Goal: Task Accomplishment & Management: Complete application form

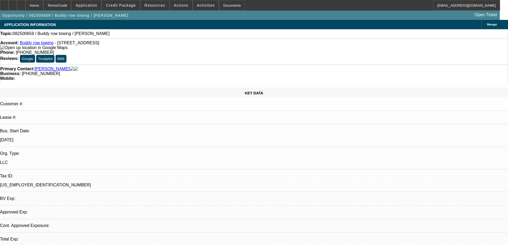
select select "0"
select select "2"
select select "0.1"
select select "4"
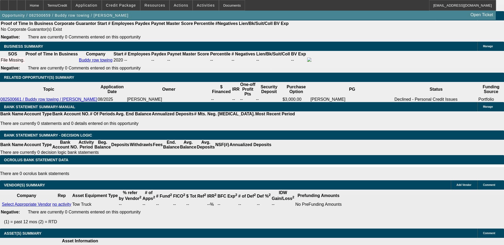
scroll to position [865, 0]
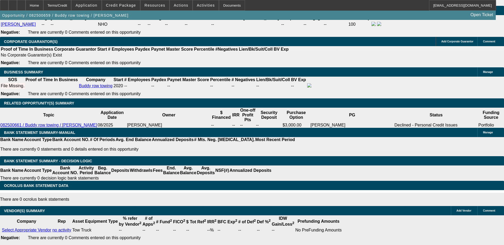
scroll to position [812, 0]
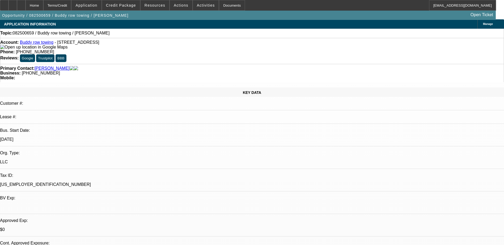
scroll to position [0, 0]
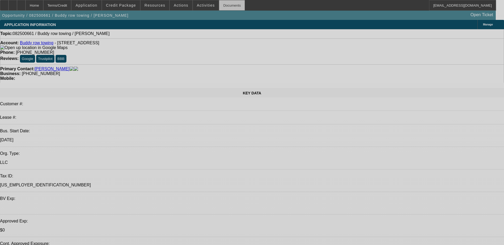
select select "0"
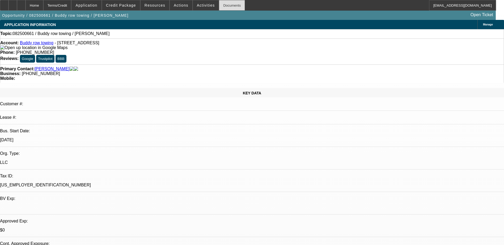
select select "2"
select select "0.1"
select select "4"
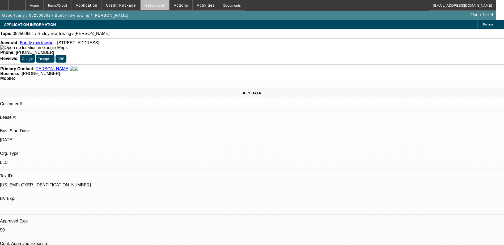
click at [160, 5] on span "Resources" at bounding box center [154, 5] width 21 height 4
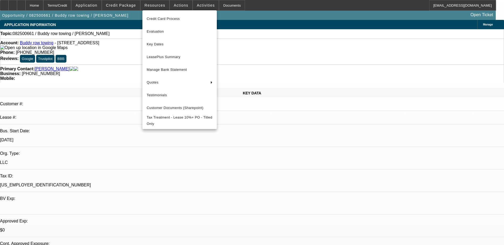
click at [175, 3] on div at bounding box center [252, 122] width 504 height 245
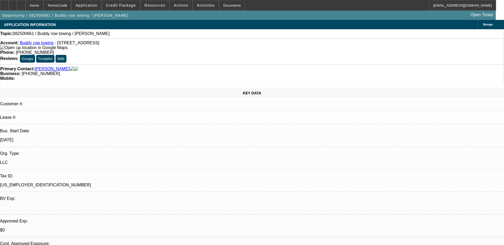
click at [175, 3] on span "Actions" at bounding box center [181, 5] width 15 height 4
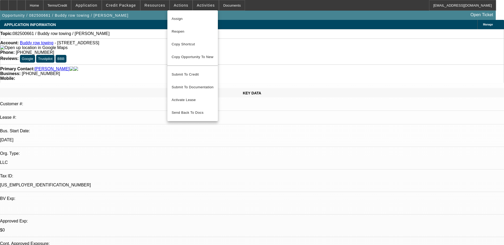
click at [130, 4] on div at bounding box center [252, 122] width 504 height 245
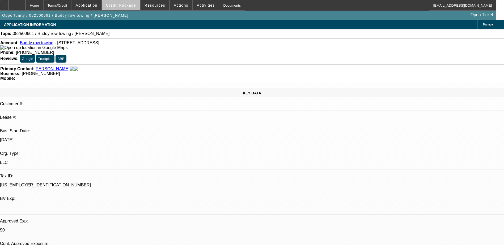
click at [130, 5] on span "Credit Package" at bounding box center [121, 5] width 30 height 4
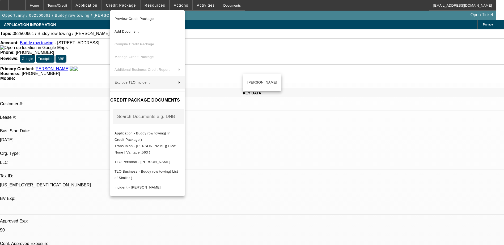
click at [334, 171] on div at bounding box center [252, 122] width 504 height 245
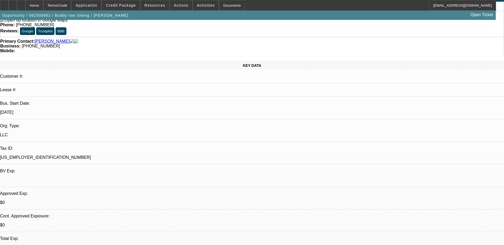
scroll to position [106, 0]
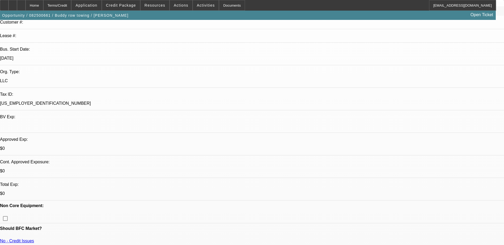
scroll to position [0, 0]
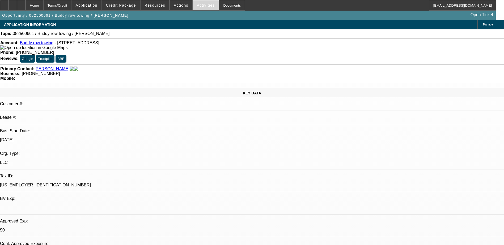
click at [197, 5] on span "Activities" at bounding box center [206, 5] width 18 height 4
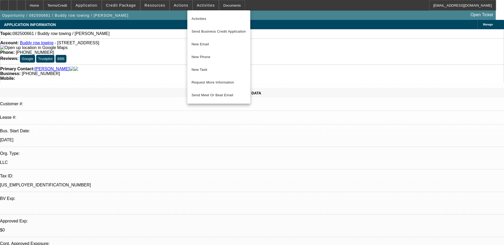
click at [181, 5] on div at bounding box center [252, 122] width 504 height 245
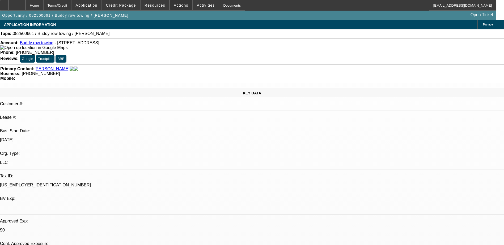
click at [181, 5] on span "Actions" at bounding box center [181, 5] width 15 height 4
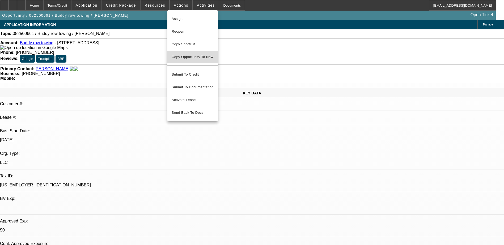
click at [187, 57] on span "Copy Opportunity To New" at bounding box center [193, 57] width 42 height 4
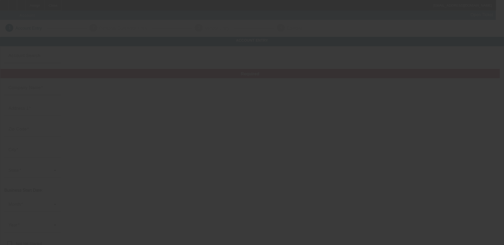
type input "Buddy row towing"
type input "6309 Belfair Drive"
type input "23234"
type input "Richmond"
type input "[PHONE_NUMBER]"
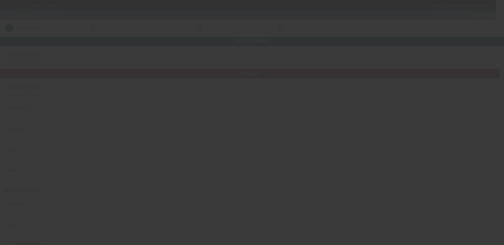
type input "buddyrowtow@gmail.com"
type input "[US_EMPLOYER_IDENTIFICATION_NUMBER]"
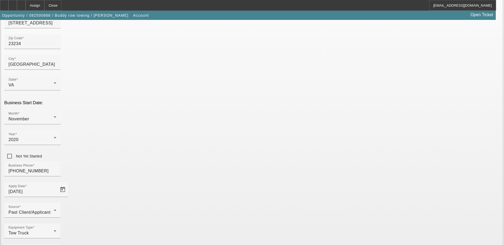
scroll to position [95, 0]
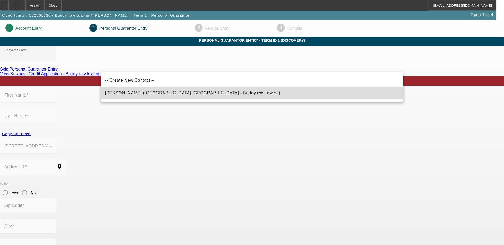
click at [150, 95] on span "Jackson, Joshua (Richmond,VA - Buddy row towing)" at bounding box center [192, 93] width 175 height 5
type input "Jackson, Joshua (Richmond,VA - Buddy row towing)"
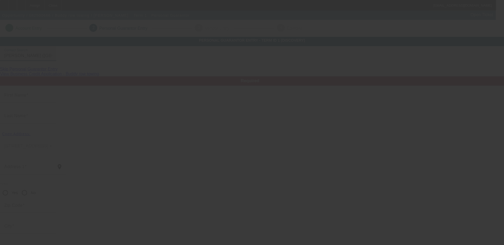
type input "Joshua"
type input "Jackson"
type input "6309 Belfair Drive"
radio input "true"
type input "23234"
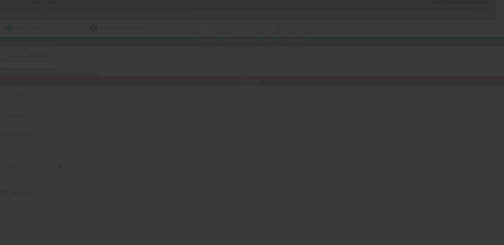
type input "Richmond"
type input "[PHONE_NUMBER]"
type input "100"
type input "225-73-0165"
type input "buddyrowtow@gmail.com"
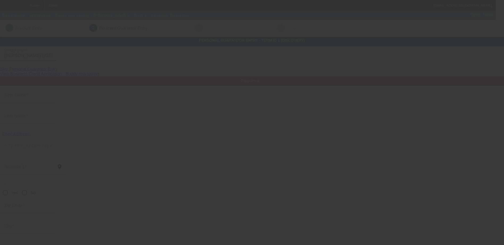
type input "6309 belfair dr"
type input "[PHONE_NUMBER]"
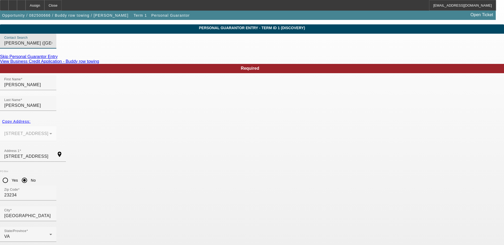
scroll to position [19, 0]
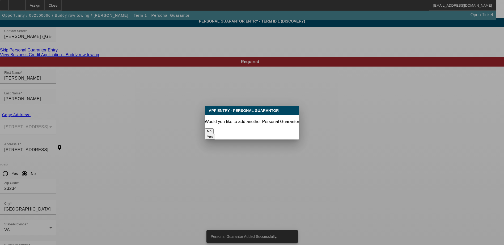
scroll to position [0, 0]
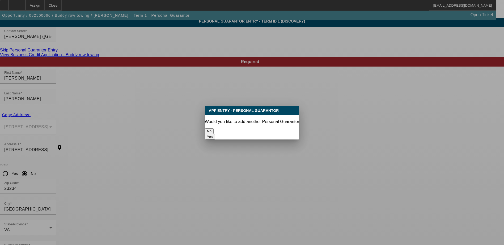
click at [214, 130] on button "No" at bounding box center [209, 132] width 9 height 6
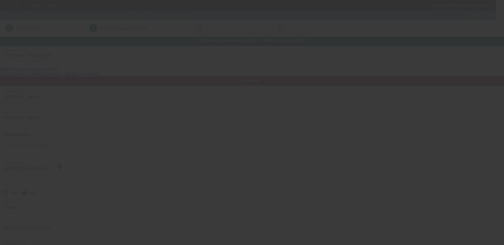
scroll to position [19, 0]
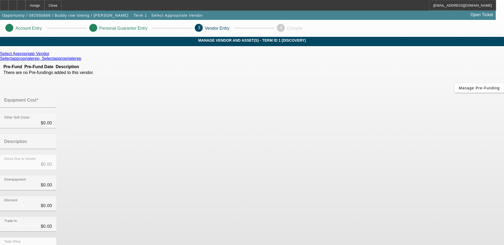
click at [51, 56] on icon at bounding box center [51, 54] width 0 height 5
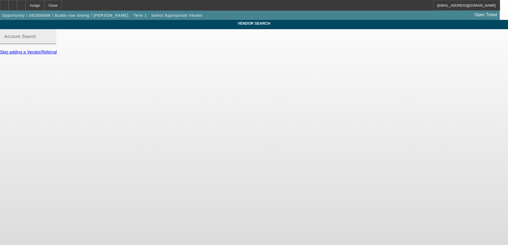
click at [52, 42] on input "Account Search" at bounding box center [28, 39] width 48 height 6
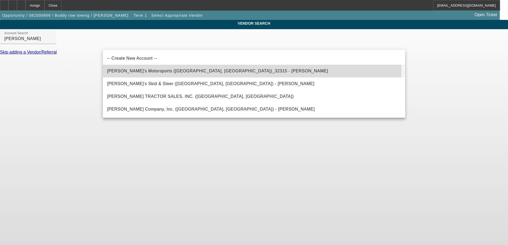
click at [164, 69] on span "Nick's Motorsports (Rocky Mount, NC)_32315 - Vester, Nicholas" at bounding box center [217, 71] width 221 height 6
type input "Nick's Motorsports (Rocky Mount, NC)_32315 - Vester, Nicholas"
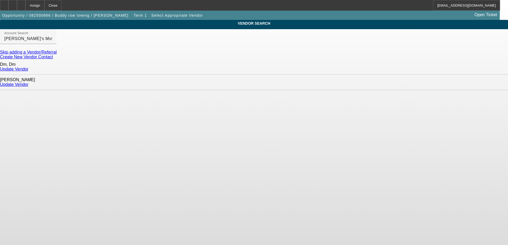
click at [286, 153] on body "Assign Close EHernandez@beaconfunding.com Opportunity / 082500666 / Buddy row t…" at bounding box center [254, 122] width 508 height 245
click at [28, 83] on link "Update Vendor" at bounding box center [14, 84] width 28 height 5
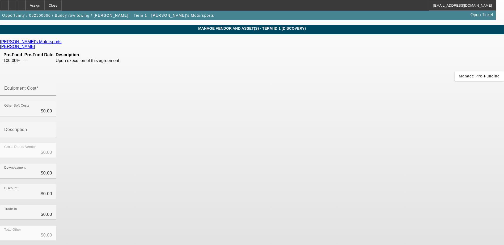
scroll to position [24, 0]
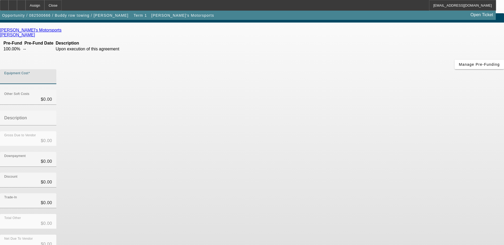
click at [52, 76] on input "Equipment Cost" at bounding box center [28, 79] width 48 height 6
type input "3"
type input "$3.00"
type input "30"
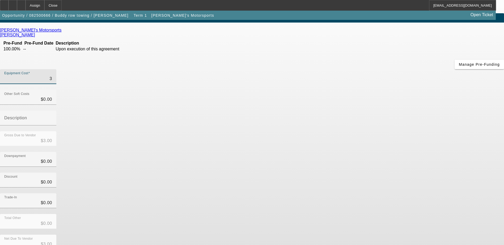
type input "$30.00"
type input "309"
type input "$309.00"
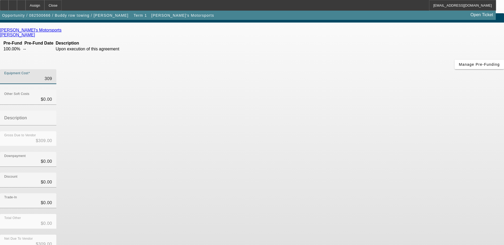
type input "3099"
type input "$3,099.00"
type input "30999"
type input "$30,999.00"
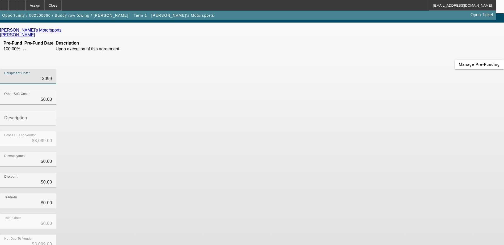
type input "$30,999.00"
click at [358, 131] on div "Gross Due to Vendor $30,999.00" at bounding box center [252, 141] width 504 height 21
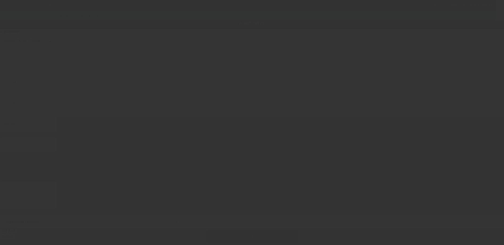
type input "6309 Belfair Drive"
type input "Richmond"
type input "23234"
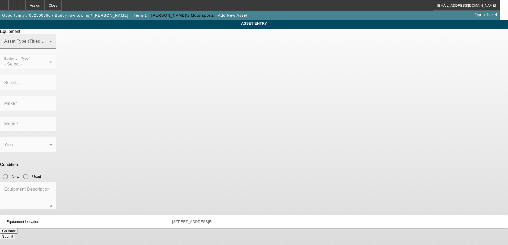
click at [49, 47] on span at bounding box center [26, 43] width 45 height 6
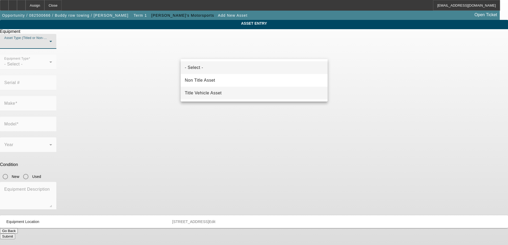
drag, startPoint x: 214, startPoint y: 93, endPoint x: 226, endPoint y: 90, distance: 12.7
click at [214, 93] on span "Title Vehicle Asset" at bounding box center [203, 93] width 37 height 6
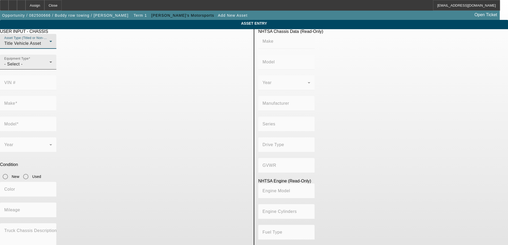
click at [49, 67] on div "- Select -" at bounding box center [26, 64] width 45 height 6
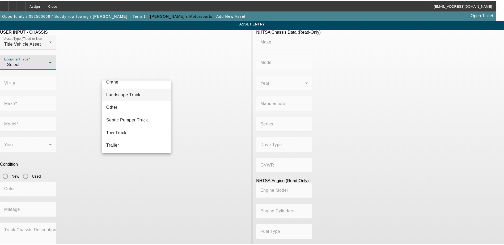
scroll to position [59, 0]
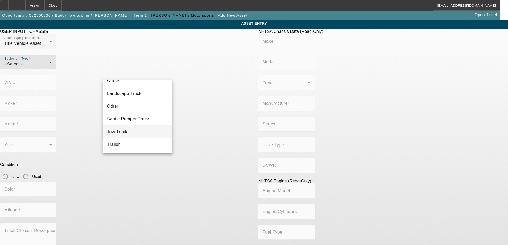
click at [128, 129] on mat-option "Tow Truck" at bounding box center [138, 132] width 70 height 13
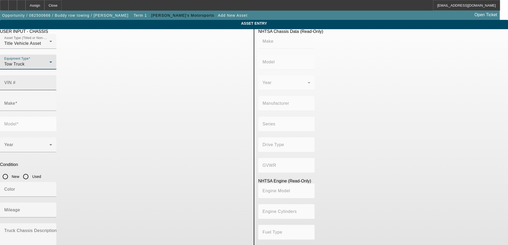
click at [52, 82] on input "VIN #" at bounding box center [28, 85] width 48 height 6
paste input "3C7WRKAL9GG278568"
type input "3C7WRKAL9GG278568"
type input "RAM"
type input "4500"
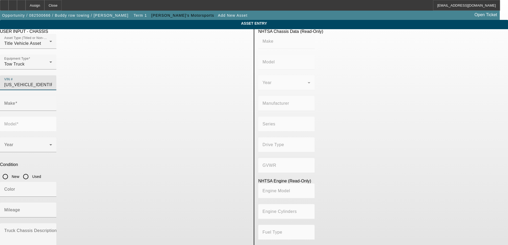
type input "CHRYSLER DE MEXICO TOLUCA"
type input "Dual Rear Wheels"
type input "4x2"
type input "Class 4: 14,001 - 16,000 lb (6,350 - 7,258 kg)"
type input "6"
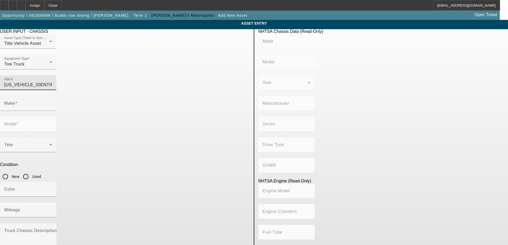
type input "Diesel"
type input "408.85908543470"
type input "6.7"
type input "RAM"
type input "4500"
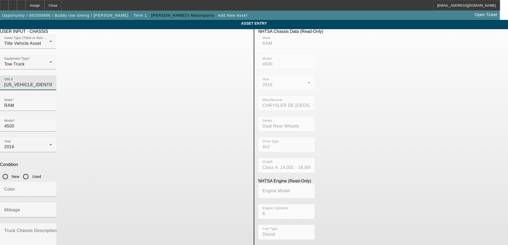
type input "3C7WRKAL9GG278568"
click at [66, 107] on app-asset-collateral-manage "ASSET ENTRY USER INPUT - CHASSIS Asset Type (Titled or Non-Titled) Title Vehicl…" at bounding box center [254, 167] width 508 height 295
type input "RAM"
type input "4500"
type input "CHRYSLER DE MEXICO TOLUCA"
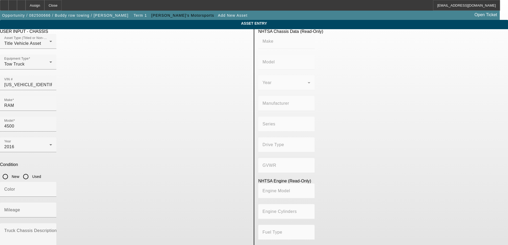
type input "Dual Rear Wheels"
type input "4x2"
type input "Class 4: 14,001 - 16,000 lb (6,350 - 7,258 kg)"
type input "6"
type input "Diesel"
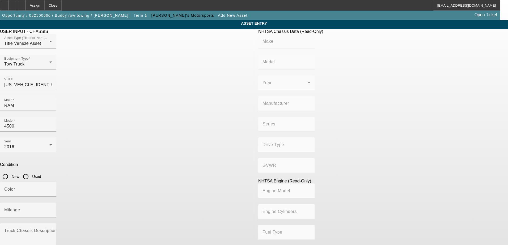
type input "408.85908543470"
type input "6.7"
click at [31, 172] on input "Used" at bounding box center [25, 177] width 11 height 11
radio input "true"
click at [20, 208] on mat-label "Mileage" at bounding box center [12, 210] width 16 height 5
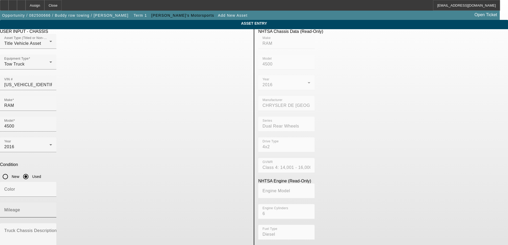
click at [52, 209] on input "Mileage" at bounding box center [28, 212] width 48 height 6
paste input "453600"
type input "453600"
click at [85, 136] on app-asset-collateral-manage "ASSET ENTRY USER INPUT - CHASSIS Asset Type (Titled or Non-Titled) Title Vehicl…" at bounding box center [254, 167] width 508 height 295
click at [52, 189] on input "Color" at bounding box center [28, 192] width 48 height 6
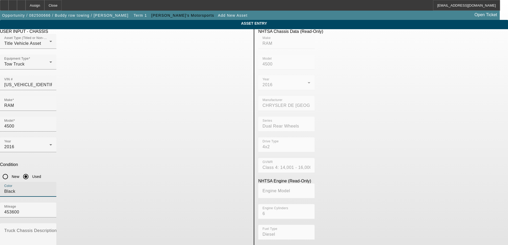
type input "Black"
click at [68, 116] on app-asset-collateral-manage "ASSET ENTRY USER INPUT - CHASSIS Asset Type (Titled or Non-Titled) Title Vehicl…" at bounding box center [254, 167] width 508 height 295
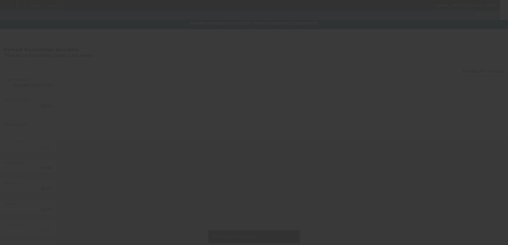
type input "$30,999.00"
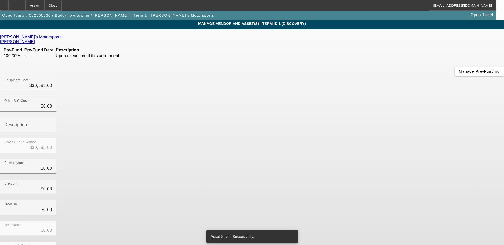
scroll to position [26, 0]
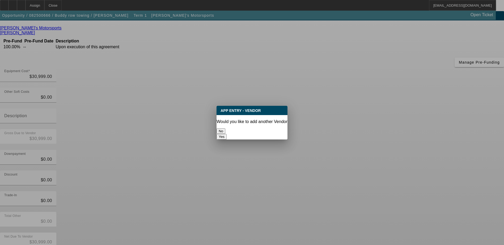
click at [225, 129] on button "No" at bounding box center [220, 132] width 9 height 6
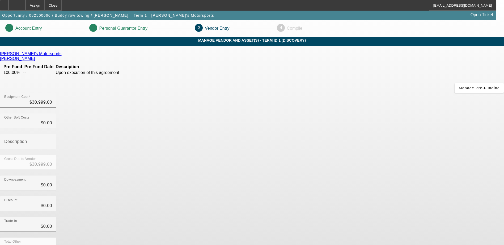
scroll to position [26, 0]
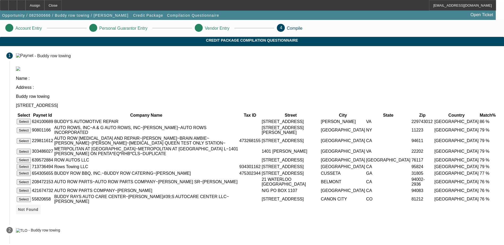
click at [18, 212] on icon at bounding box center [18, 210] width 0 height 4
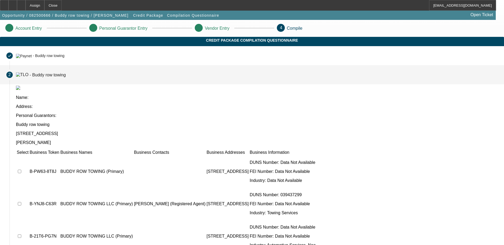
scroll to position [59, 0]
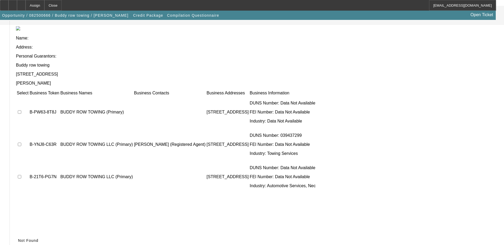
click at [21, 110] on input "checkbox" at bounding box center [19, 111] width 3 height 3
checkbox input "true"
click at [29, 129] on td at bounding box center [22, 145] width 12 height 32
click at [21, 175] on input "checkbox" at bounding box center [19, 176] width 3 height 3
checkbox input "true"
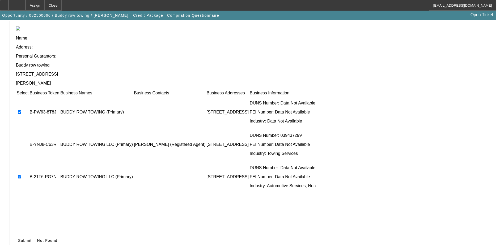
click at [21, 143] on input "checkbox" at bounding box center [19, 144] width 3 height 3
checkbox input "true"
click at [18, 239] on icon at bounding box center [18, 241] width 0 height 4
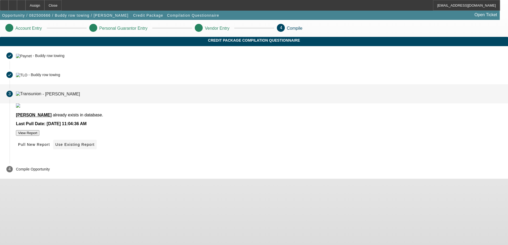
click at [94, 147] on span "Use Existing Report" at bounding box center [74, 145] width 39 height 4
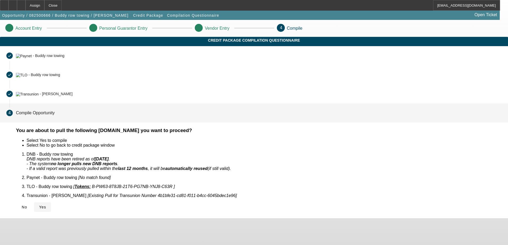
click at [46, 205] on span "Yes" at bounding box center [42, 207] width 7 height 4
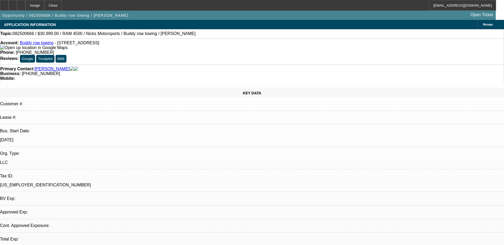
select select "0"
select select "2"
select select "0.1"
select select "4"
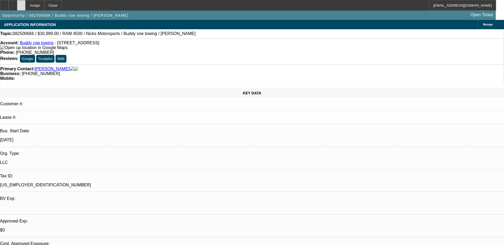
click at [21, 3] on icon at bounding box center [21, 3] width 0 height 0
select select "0"
select select "2"
select select "0.1"
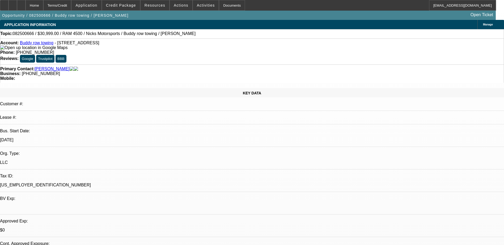
select select "4"
click at [17, 5] on div at bounding box center [12, 5] width 8 height 11
click at [21, 3] on icon at bounding box center [21, 3] width 0 height 0
select select "0"
select select "2"
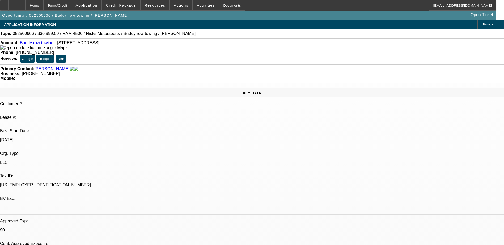
select select "0.1"
select select "1"
select select "2"
select select "4"
click at [17, 4] on div at bounding box center [12, 5] width 8 height 11
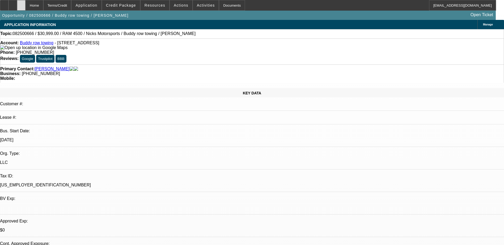
click at [25, 4] on div at bounding box center [21, 5] width 8 height 11
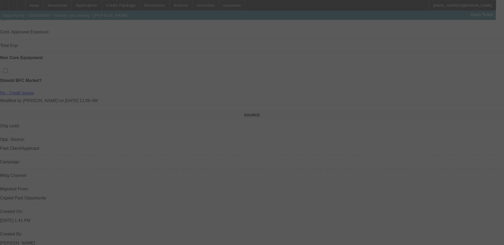
scroll to position [278, 0]
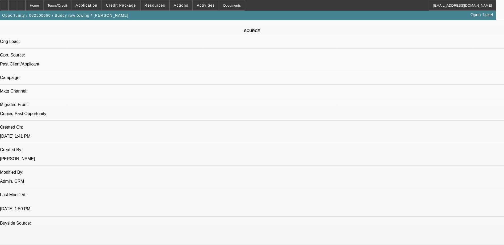
select select "0"
select select "2"
select select "0.1"
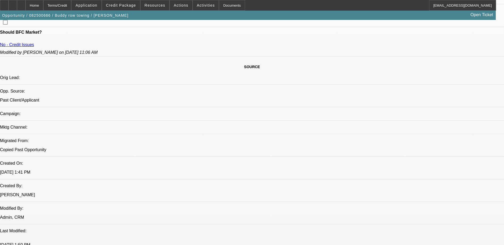
select select "1"
select select "2"
select select "4"
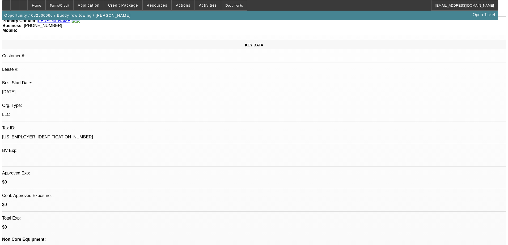
scroll to position [0, 0]
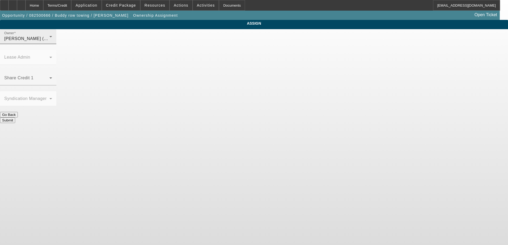
click at [52, 39] on div "Owner [PERSON_NAME] (Lvl 2)" at bounding box center [28, 36] width 48 height 15
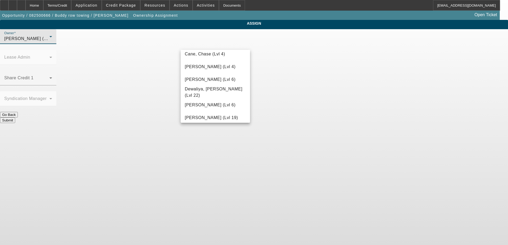
scroll to position [80, 0]
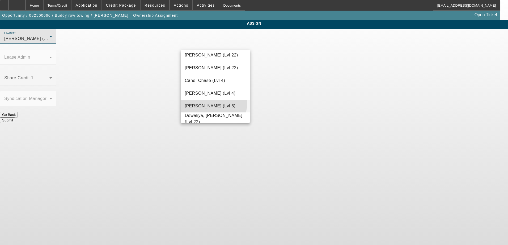
click at [210, 104] on span "[PERSON_NAME] (Lvl 6)" at bounding box center [210, 106] width 51 height 6
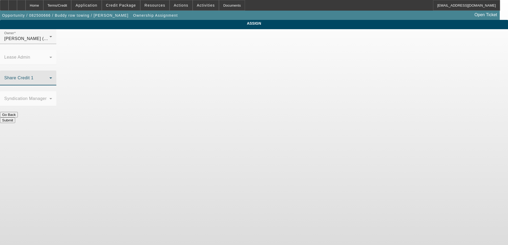
click at [49, 77] on span at bounding box center [26, 80] width 45 height 6
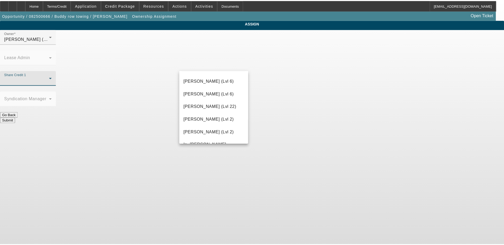
scroll to position [292, 0]
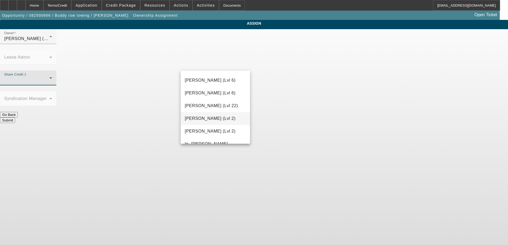
click at [216, 117] on span "[PERSON_NAME] (Lvl 2)" at bounding box center [210, 119] width 51 height 6
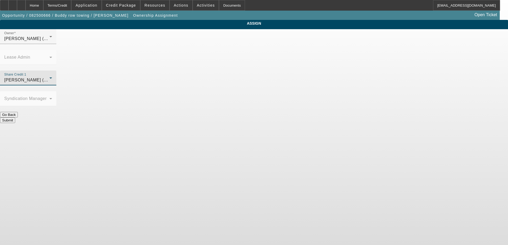
click at [15, 118] on button "Submit" at bounding box center [7, 121] width 15 height 6
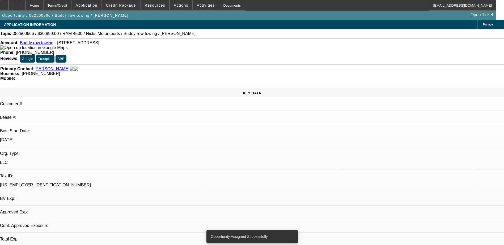
select select "0"
select select "2"
select select "0.1"
select select "4"
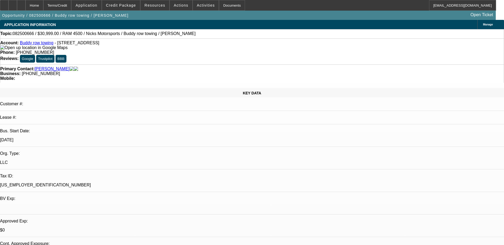
radio input "true"
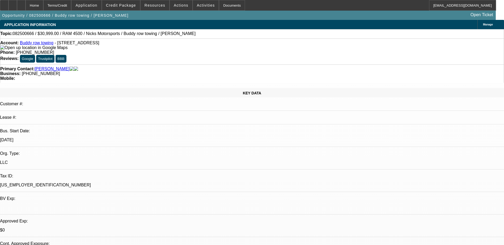
paste textarea "78568 DOT 2016 Ram 4500 - Nicks Motorsport - Client referral - Has a cosigner -…"
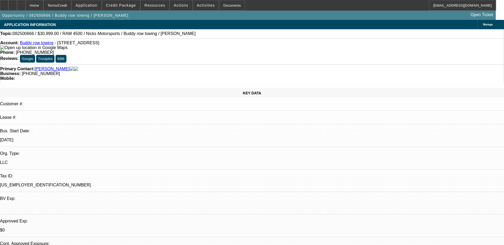
type textarea "278568 DOT 2016 Ram 4500 - Nicks Motorsport - Client referral - Has a cosigner …"
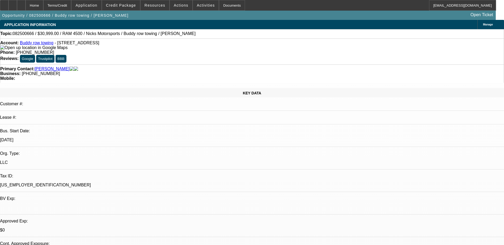
radio input "true"
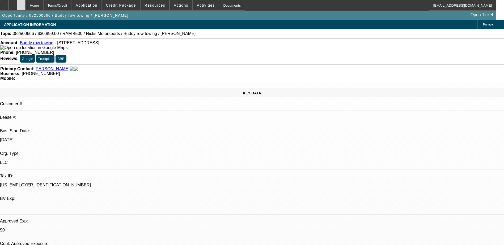
click at [21, 3] on icon at bounding box center [21, 3] width 0 height 0
select select "0"
select select "2"
select select "0.1"
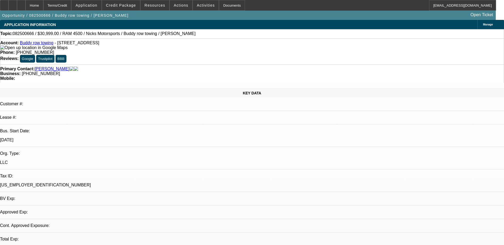
select select "4"
drag, startPoint x: 108, startPoint y: 1, endPoint x: 337, endPoint y: 161, distance: 279.4
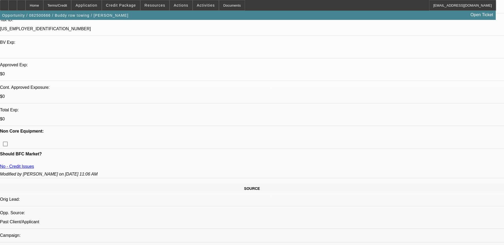
scroll to position [102, 0]
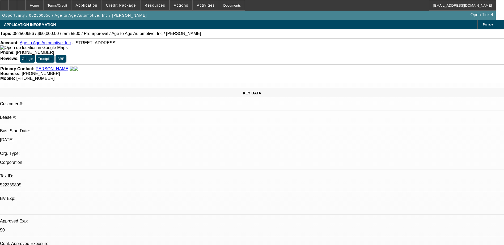
select select "0"
select select "2"
select select "0.1"
select select "4"
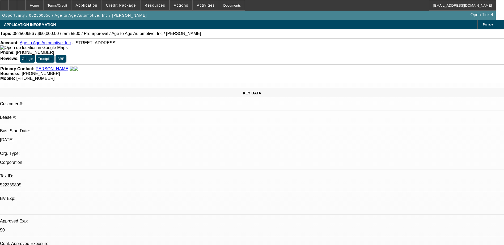
click at [25, 6] on div at bounding box center [21, 5] width 8 height 11
select select "0"
select select "2"
select select "0.1"
select select "1"
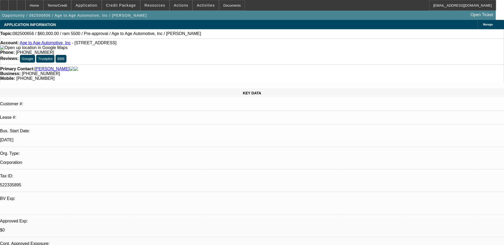
select select "2"
select select "4"
